Goal: Information Seeking & Learning: Learn about a topic

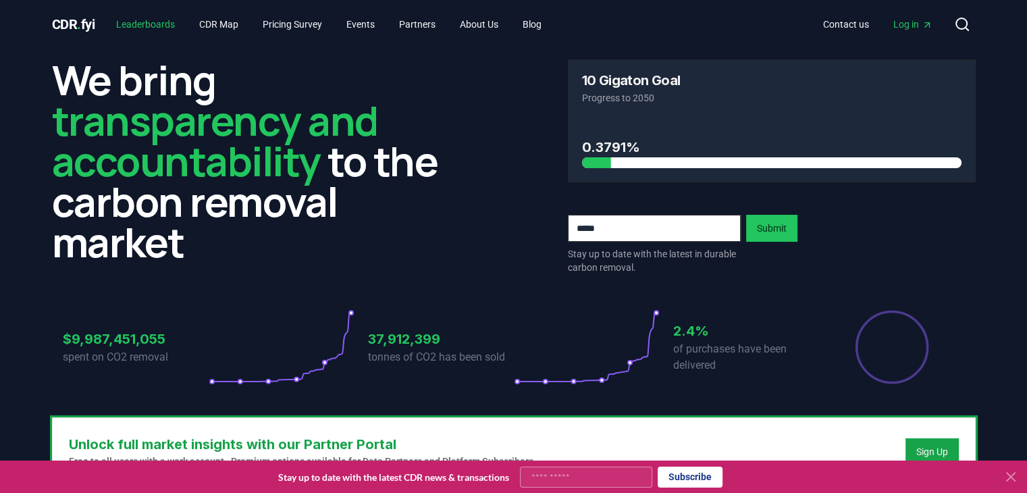
click at [142, 33] on link "Leaderboards" at bounding box center [145, 24] width 80 height 24
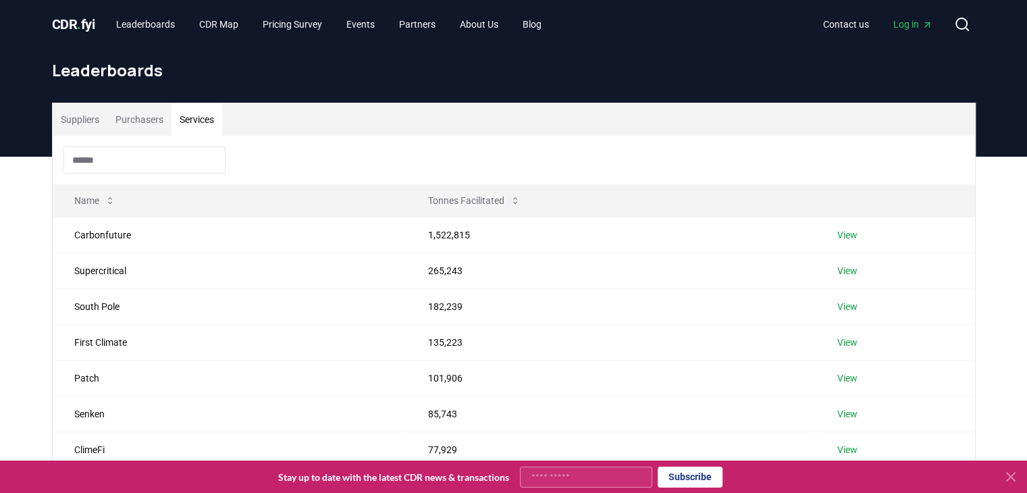
click at [188, 120] on button "Services" at bounding box center [197, 119] width 51 height 32
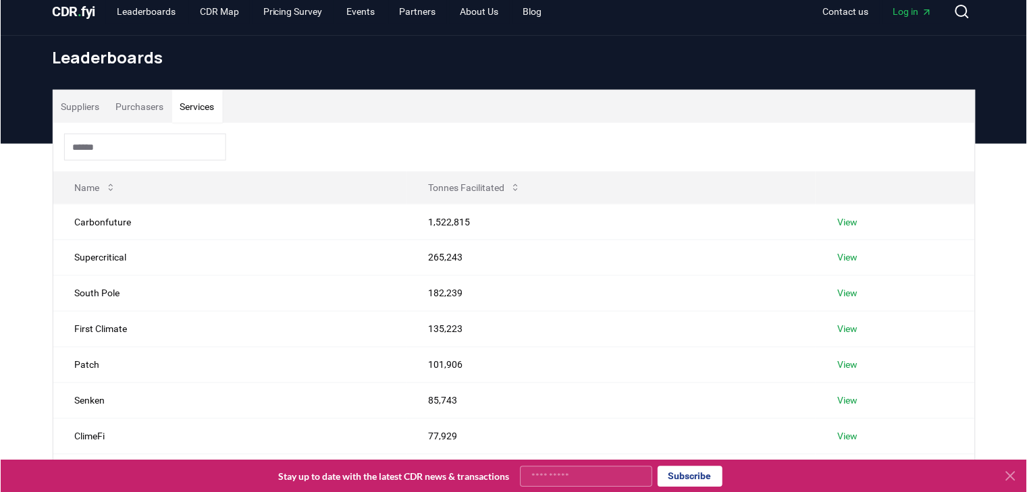
scroll to position [13, 0]
